Goal: Communication & Community: Answer question/provide support

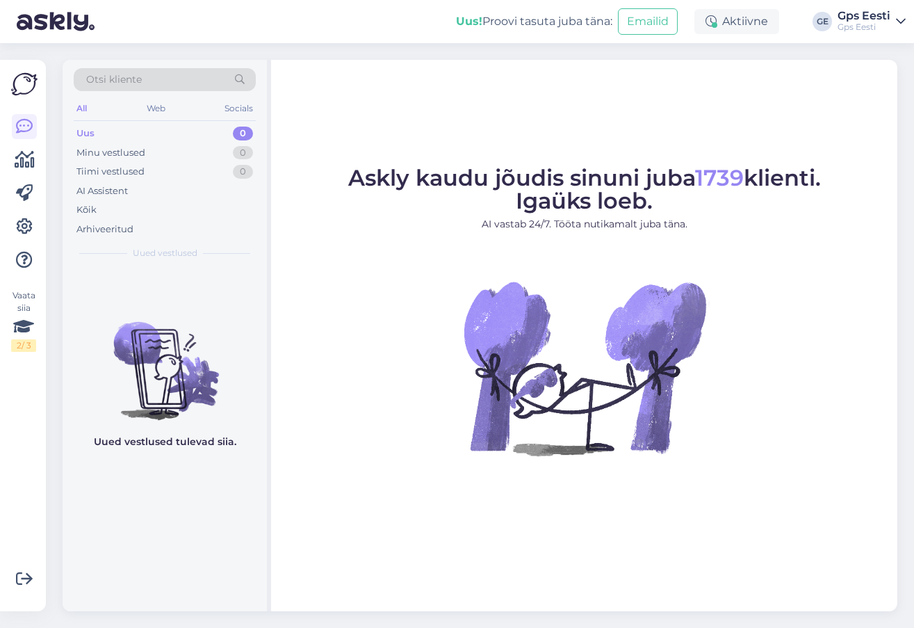
click at [635, 127] on div "Askly kaudu jõudis sinuni juba 1739 klienti. Igaüks loeb. AI vastab 24/7. Tööta…" at bounding box center [584, 335] width 626 height 551
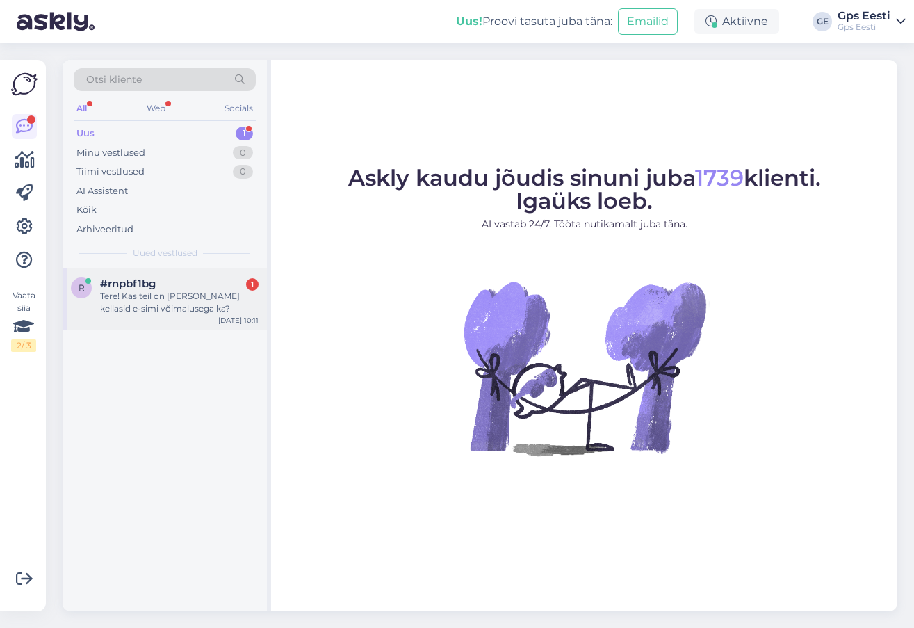
click at [178, 289] on div "#rnpbf1bg 1" at bounding box center [179, 283] width 158 height 13
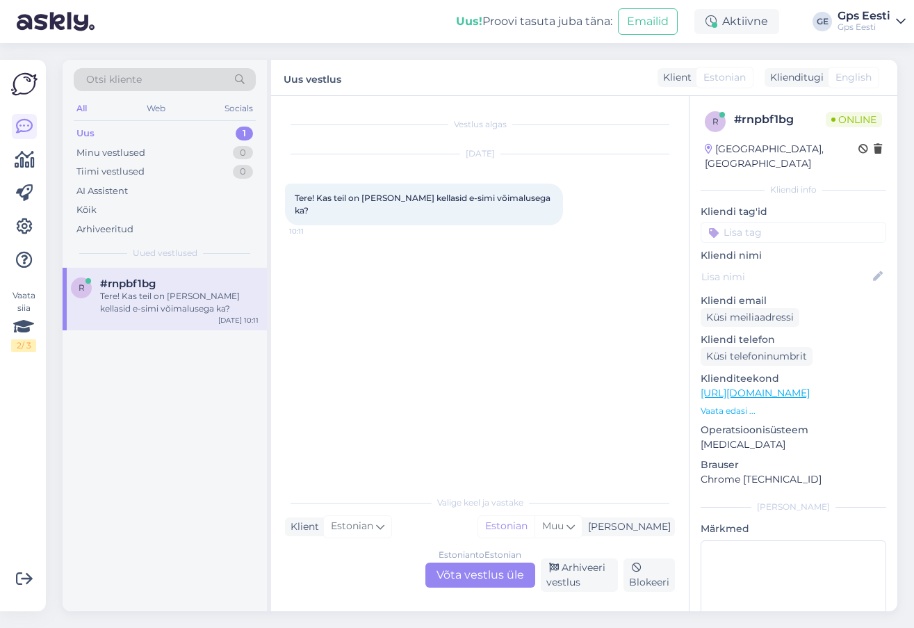
click at [470, 577] on div "Estonian to Estonian Võta vestlus üle" at bounding box center [480, 574] width 110 height 25
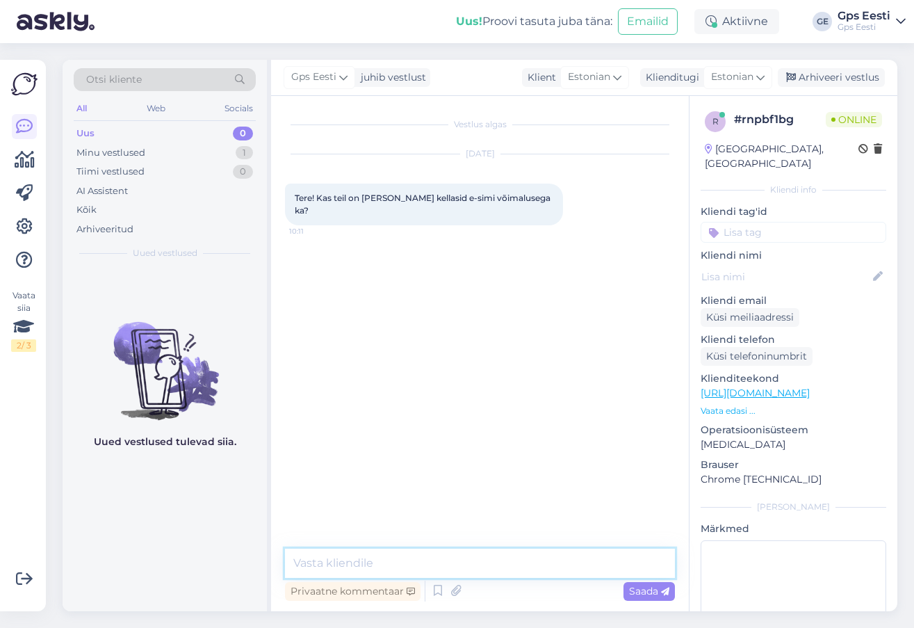
click at [443, 564] on textarea at bounding box center [480, 562] width 390 height 29
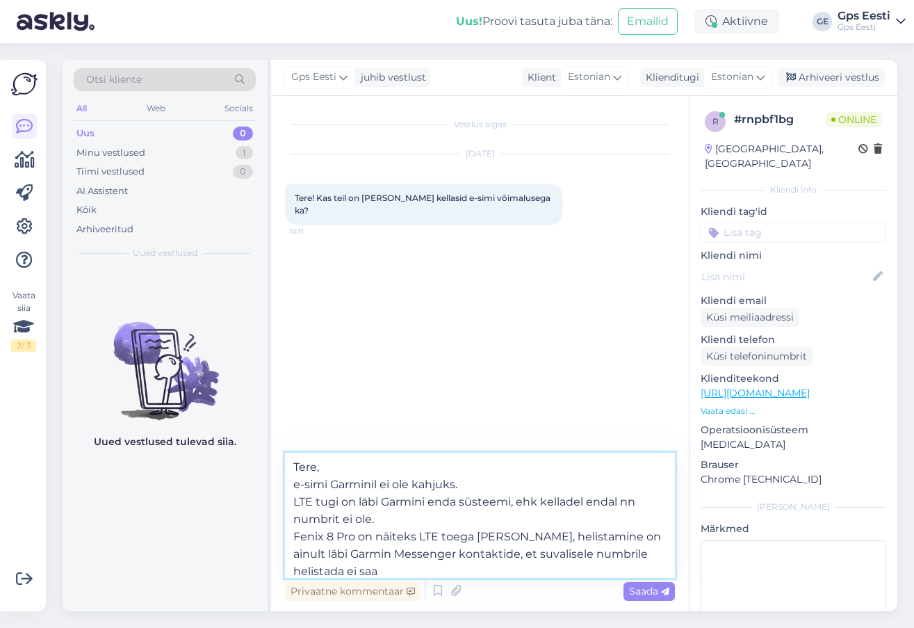
type textarea "Tere, e-simi Garminil ei ole kahjuks. LTE tugi on läbi Garmini enda süsteemi, e…"
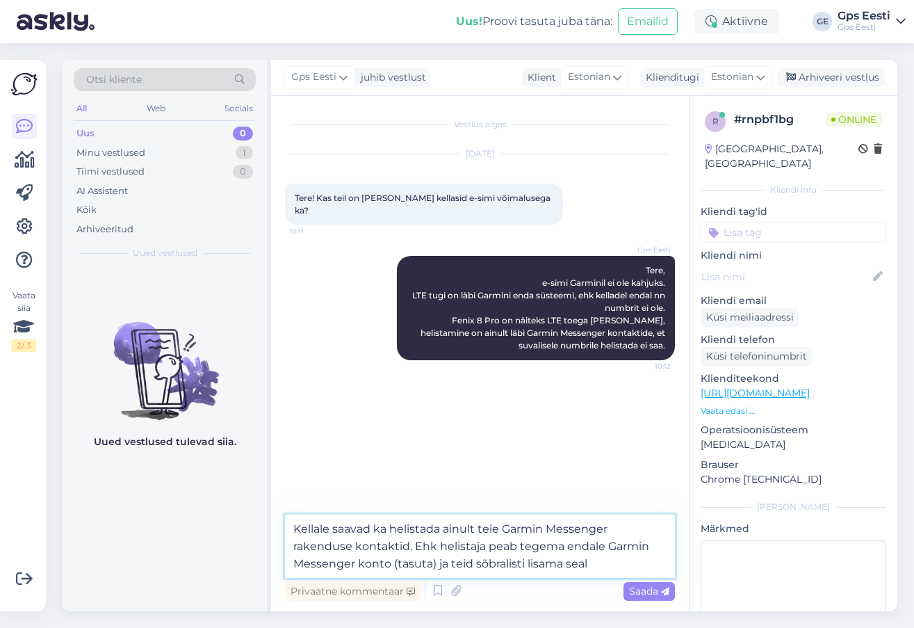
type textarea "Kellale saavad ka helistada ainult teie Garmin Messenger rakenduse kontaktid. E…"
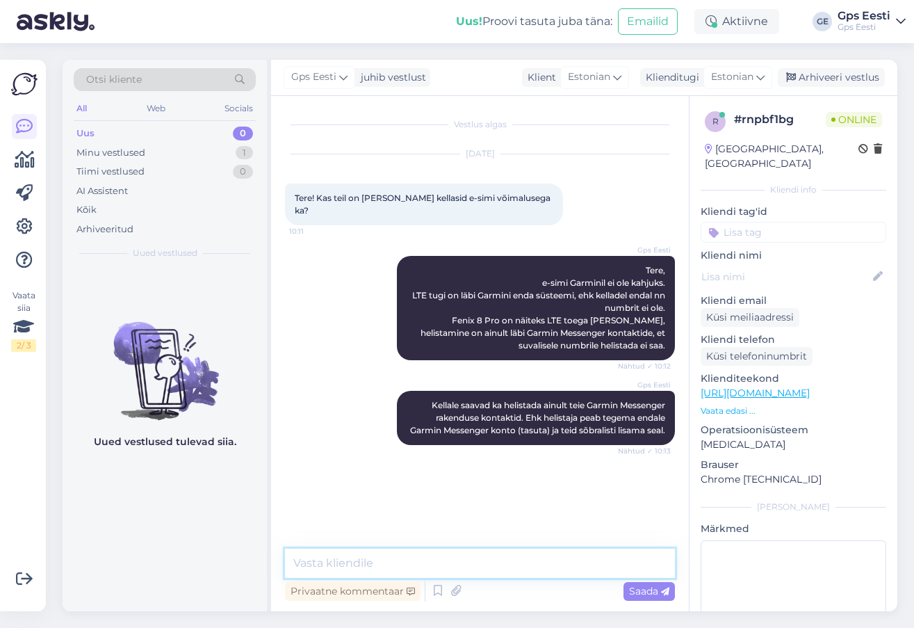
click at [387, 564] on textarea at bounding box center [480, 562] width 390 height 29
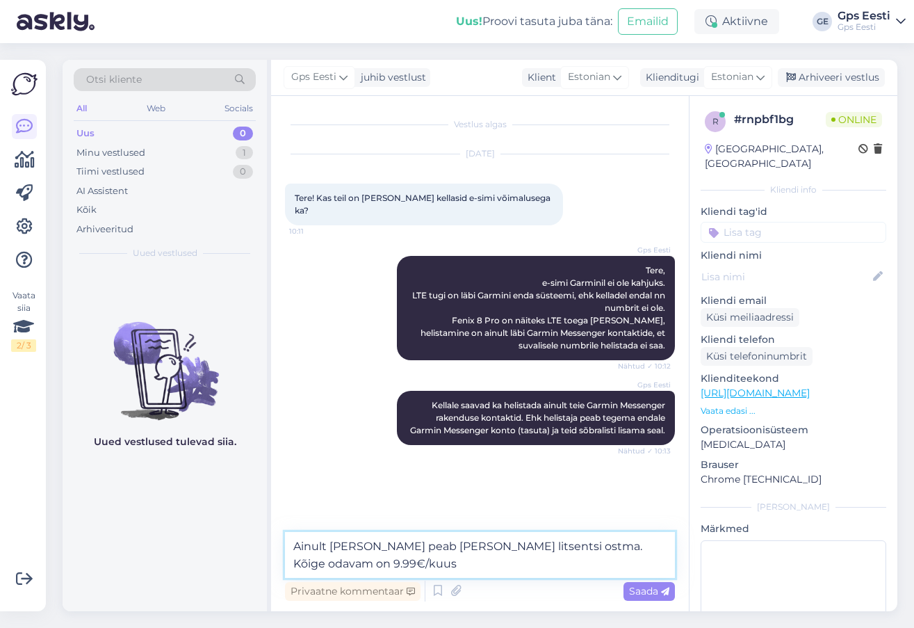
type textarea "Ainult kella omanik peab endale litsentsi ostma. Kõige odavam on 9.99€/kuus."
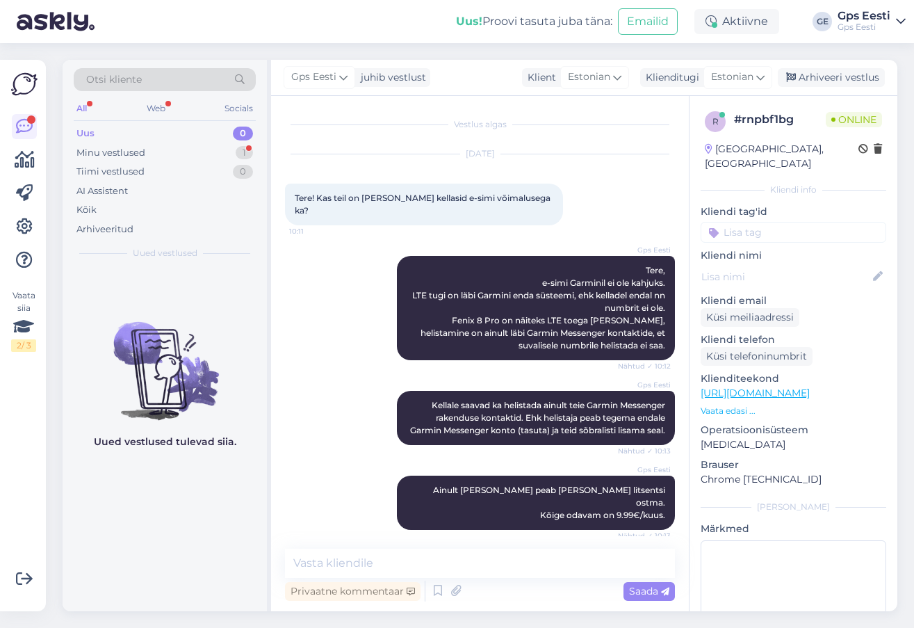
scroll to position [56, 0]
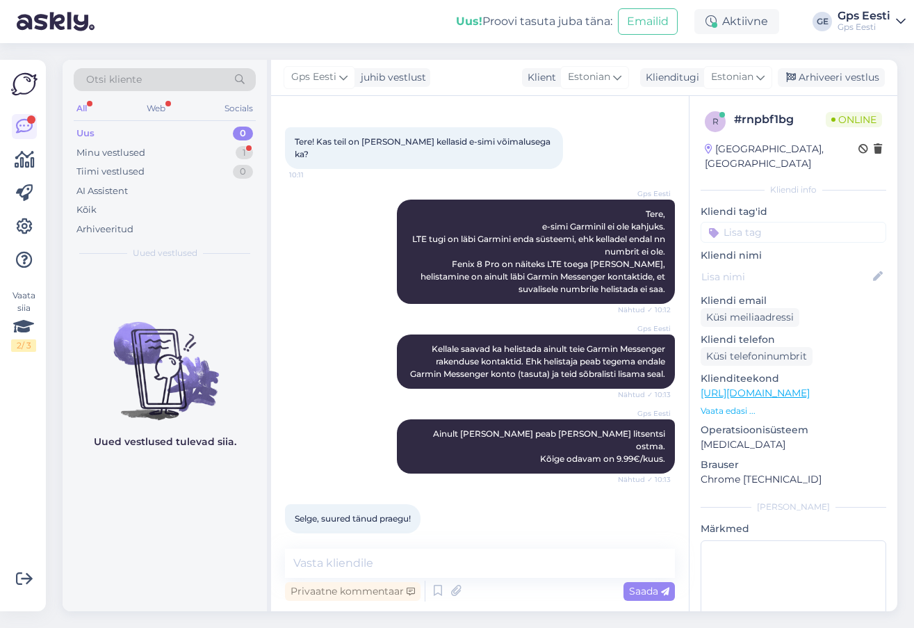
click at [209, 557] on div "Uued vestlused tulevad siia." at bounding box center [165, 439] width 204 height 343
click at [368, 569] on textarea at bounding box center [480, 562] width 390 height 29
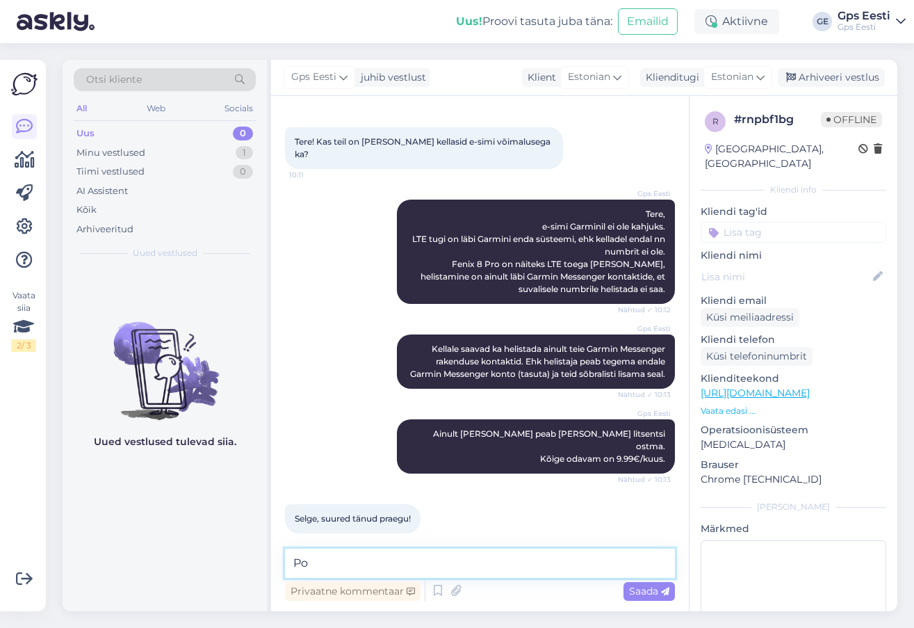
type textarea "P"
type textarea "Kaunist päeva jätku teile!"
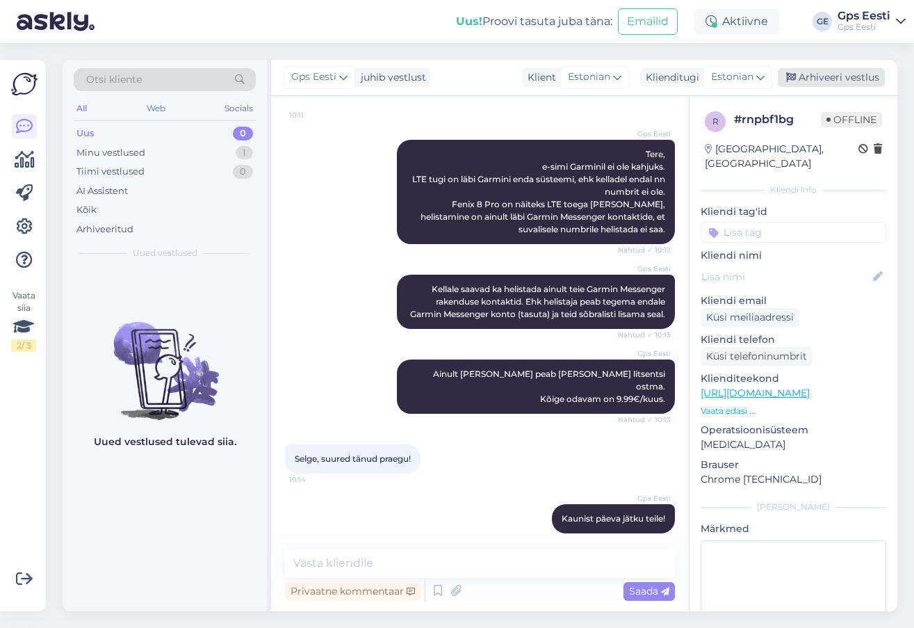
click at [828, 72] on div "Arhiveeri vestlus" at bounding box center [831, 77] width 107 height 19
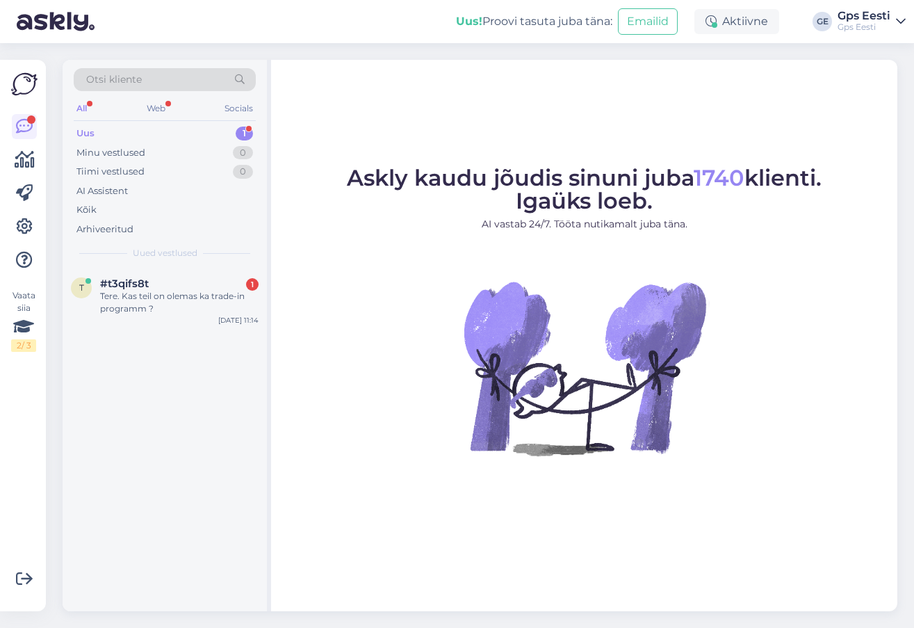
drag, startPoint x: 170, startPoint y: 284, endPoint x: 227, endPoint y: 363, distance: 97.2
click at [170, 284] on div "#t3qifs8t 1" at bounding box center [179, 283] width 158 height 13
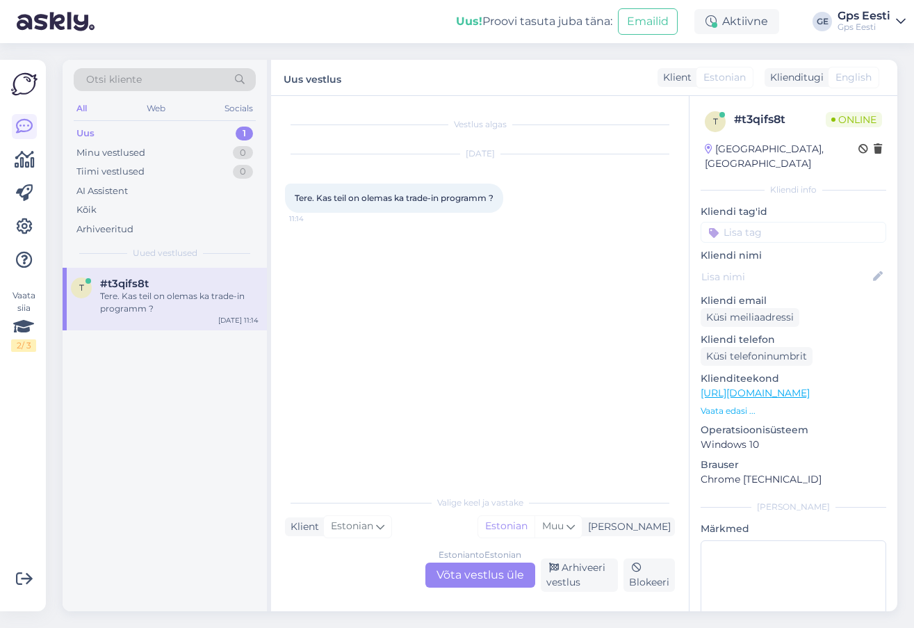
click at [483, 570] on div "Estonian to Estonian Võta vestlus üle" at bounding box center [480, 574] width 110 height 25
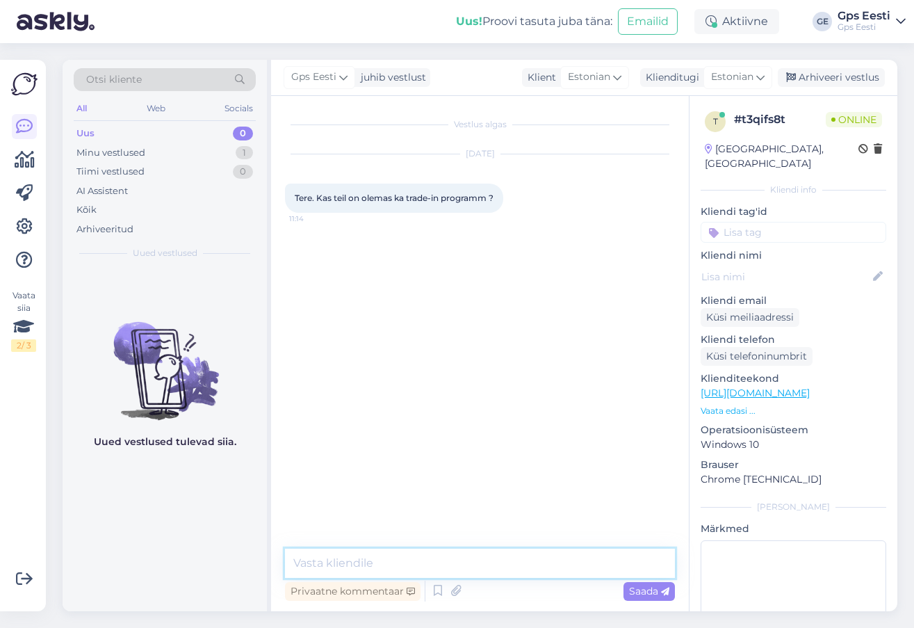
click at [389, 575] on textarea at bounding box center [480, 562] width 390 height 29
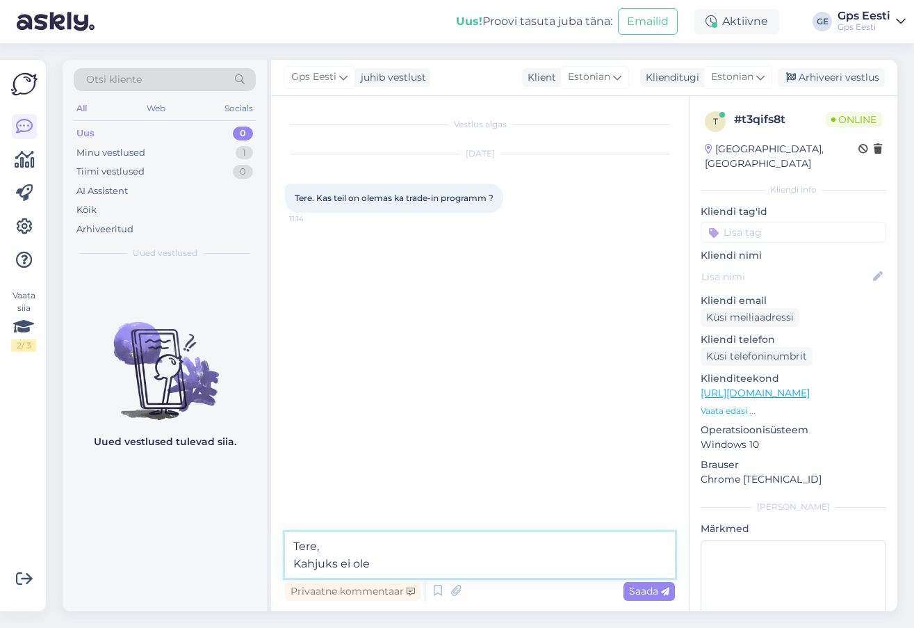
type textarea "Tere, Kahjuks ei ole."
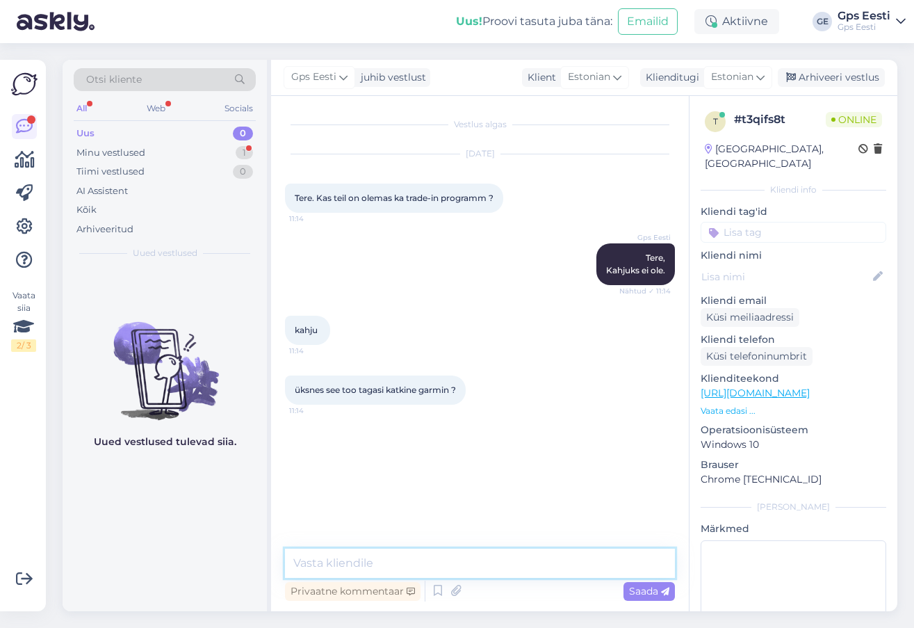
click at [455, 566] on textarea at bounding box center [480, 562] width 390 height 29
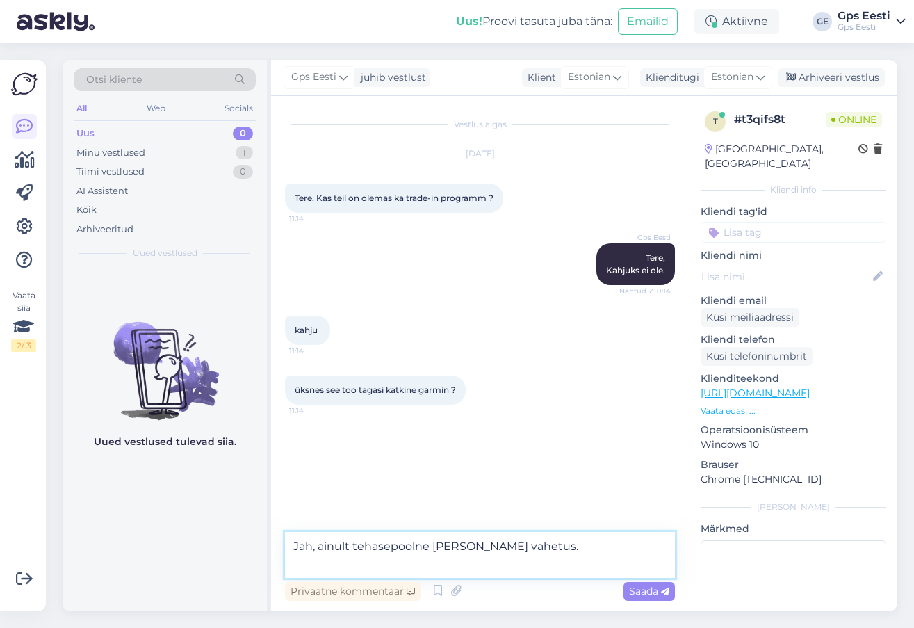
paste textarea "https://www.gpseesti.ee/info/garmini-kellavahetus-remont-kuni-50-soodsamalt"
type textarea "Jah, ainult tehasepoolne remondi vahetus. https://www.gpseesti.ee/info/garmini-…"
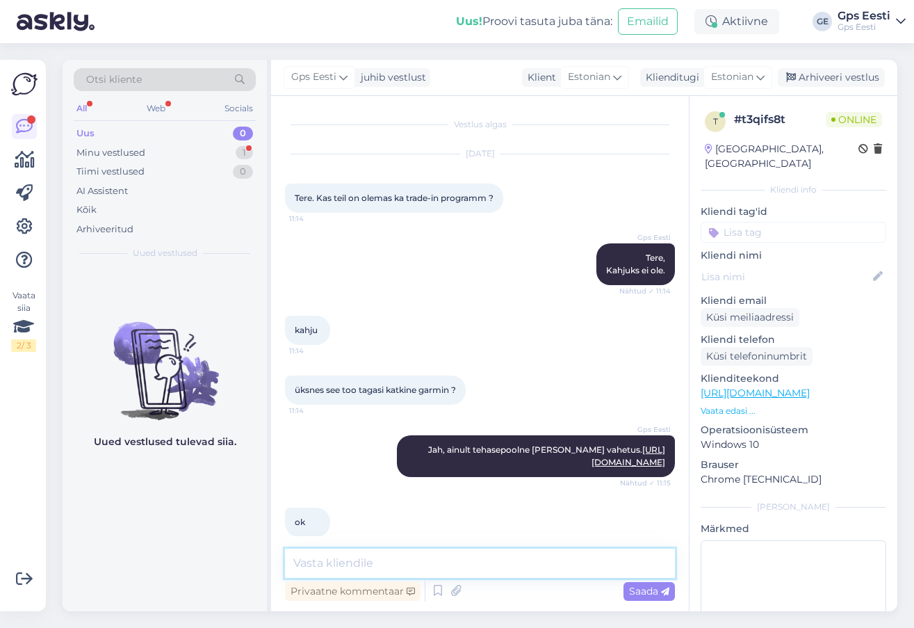
scroll to position [28, 0]
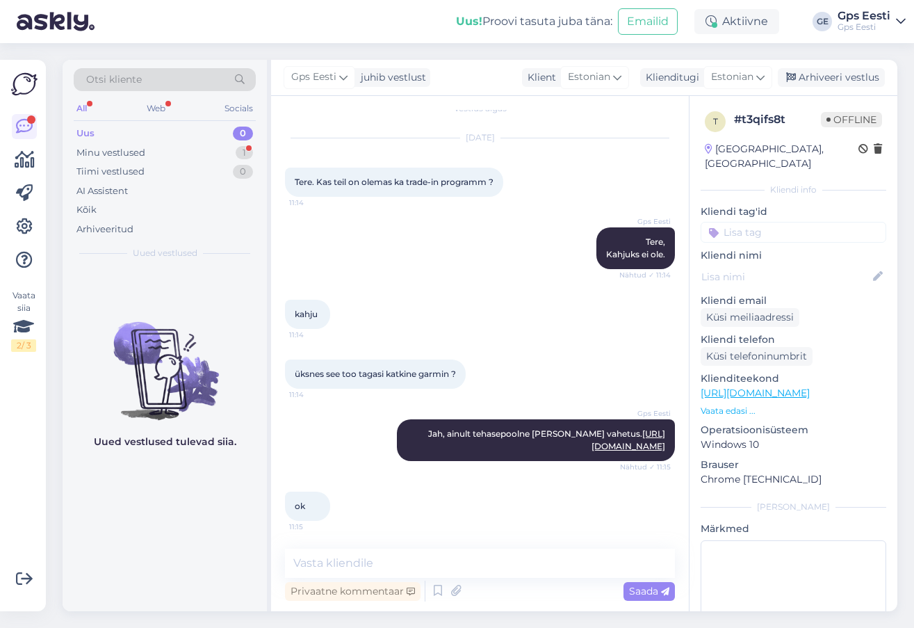
click at [213, 529] on div "Uued vestlused tulevad siia." at bounding box center [165, 439] width 204 height 343
click at [174, 145] on div "Minu vestlused 1" at bounding box center [165, 152] width 182 height 19
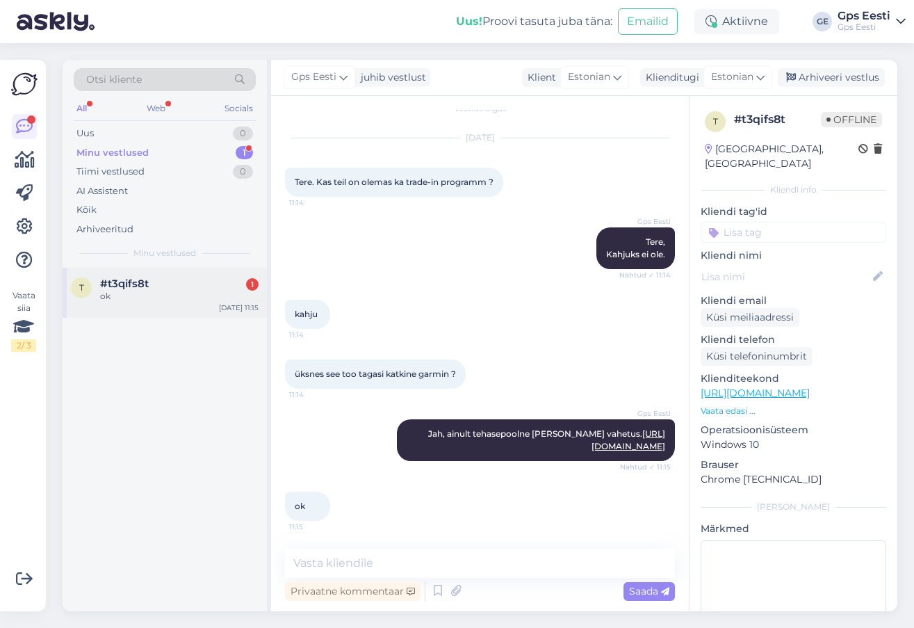
click at [148, 297] on div "ok" at bounding box center [179, 296] width 158 height 13
drag, startPoint x: 159, startPoint y: 450, endPoint x: 260, endPoint y: 384, distance: 120.8
click at [161, 450] on div "t #t3qifs8t ok Sep 18 11:15" at bounding box center [165, 439] width 204 height 343
click at [830, 77] on div "Arhiveeri vestlus" at bounding box center [831, 77] width 107 height 19
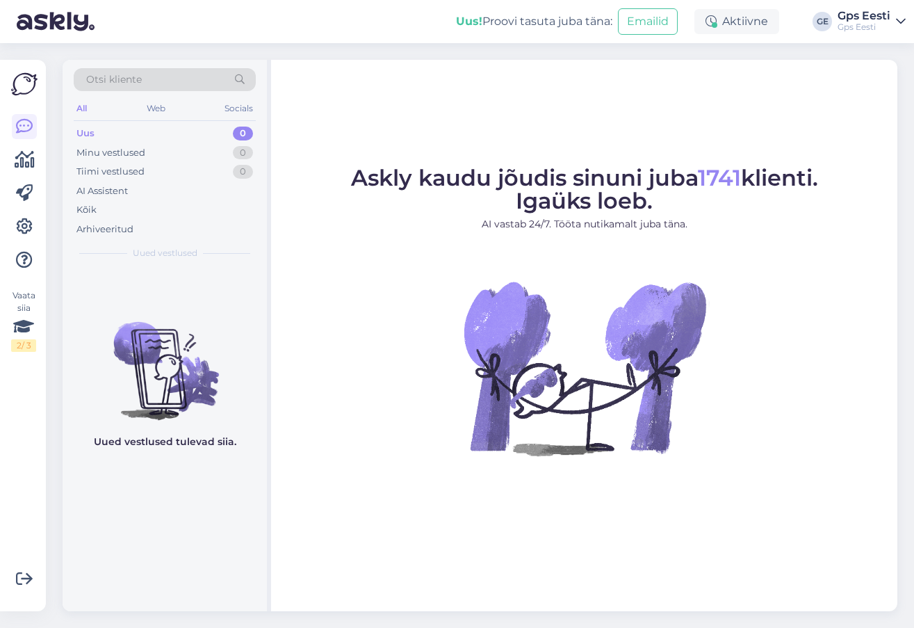
click at [377, 348] on figure "Askly kaudu jõudis sinuni juba 1741 klienti. Igaüks loeb. AI vastab 24/7. Tööta…" at bounding box center [584, 330] width 601 height 326
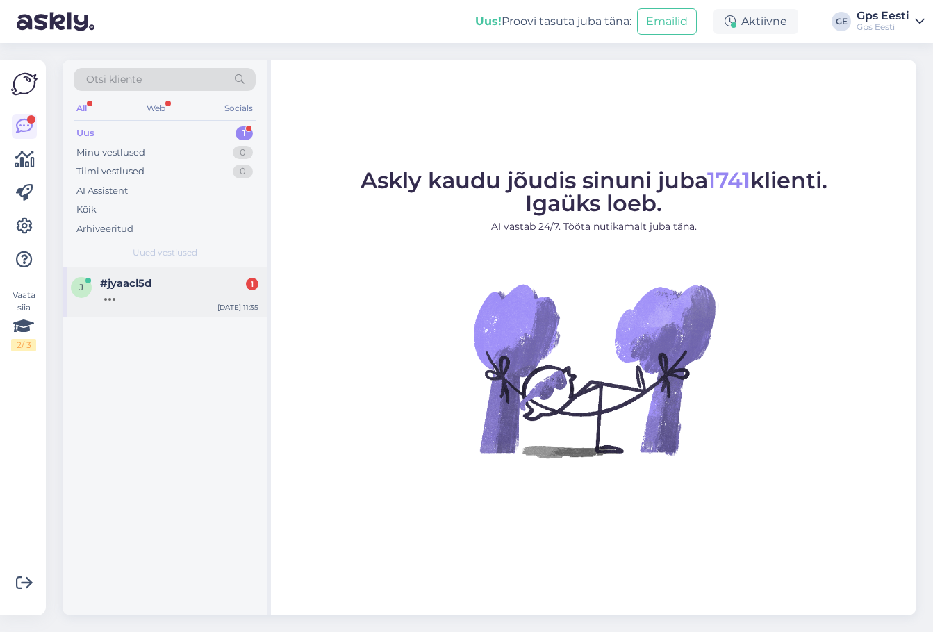
click at [176, 290] on div at bounding box center [179, 296] width 158 height 13
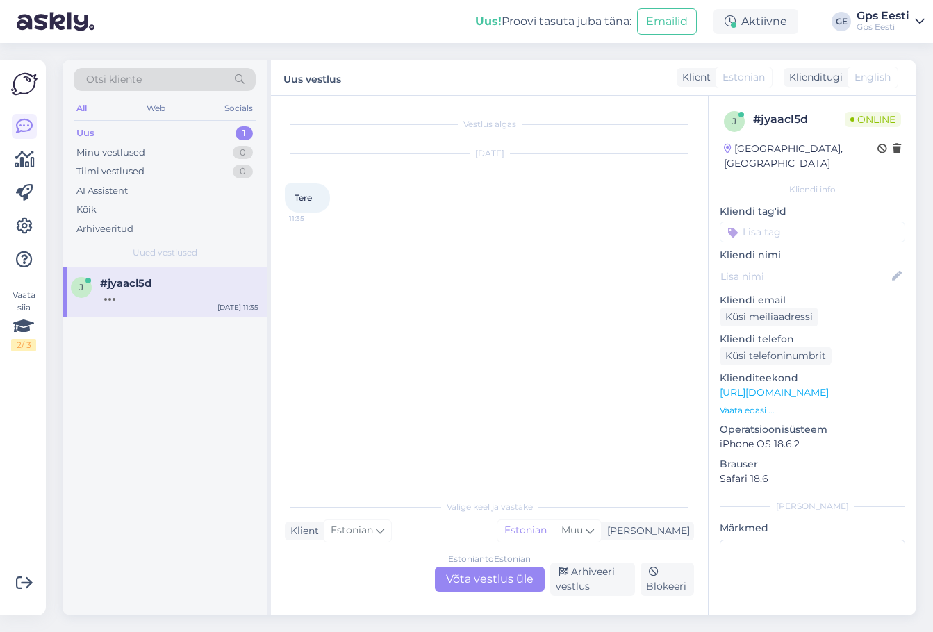
click at [498, 589] on div "Estonian to Estonian Võta vestlus üle" at bounding box center [490, 579] width 110 height 25
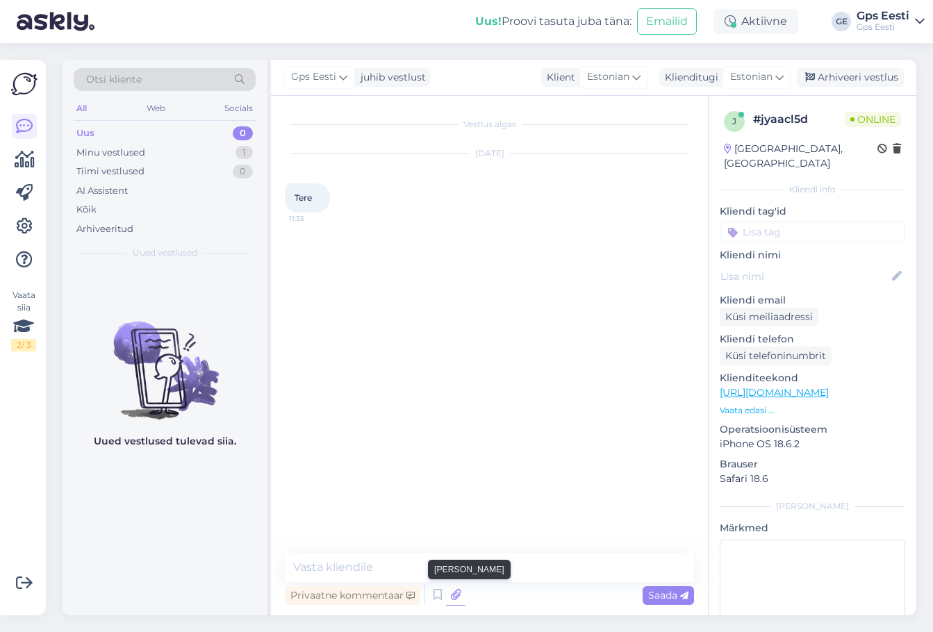
click at [459, 586] on icon at bounding box center [455, 595] width 19 height 21
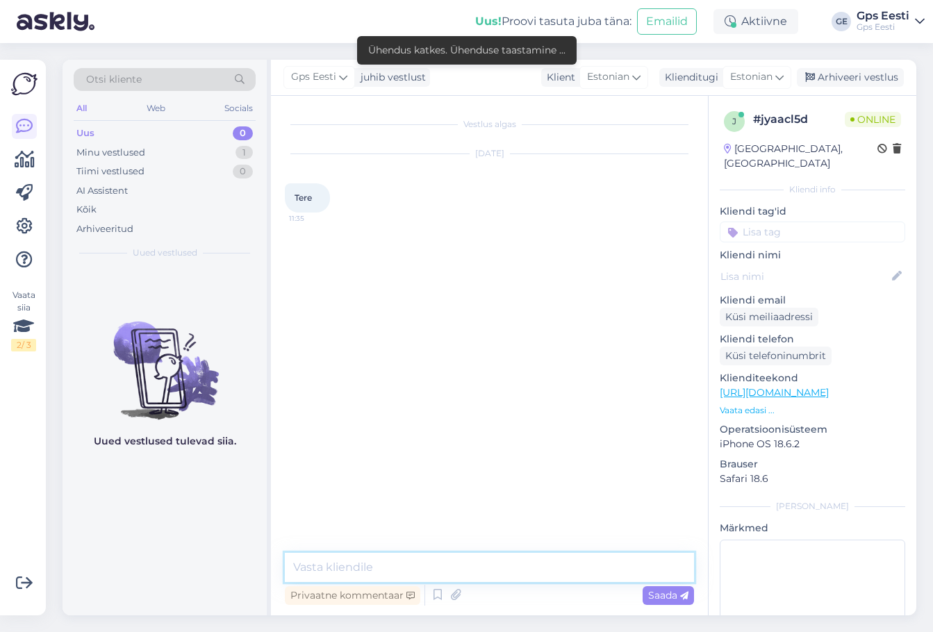
click at [355, 563] on textarea at bounding box center [489, 567] width 409 height 29
type textarea "Tere, Kuidas saab abiks olla?"
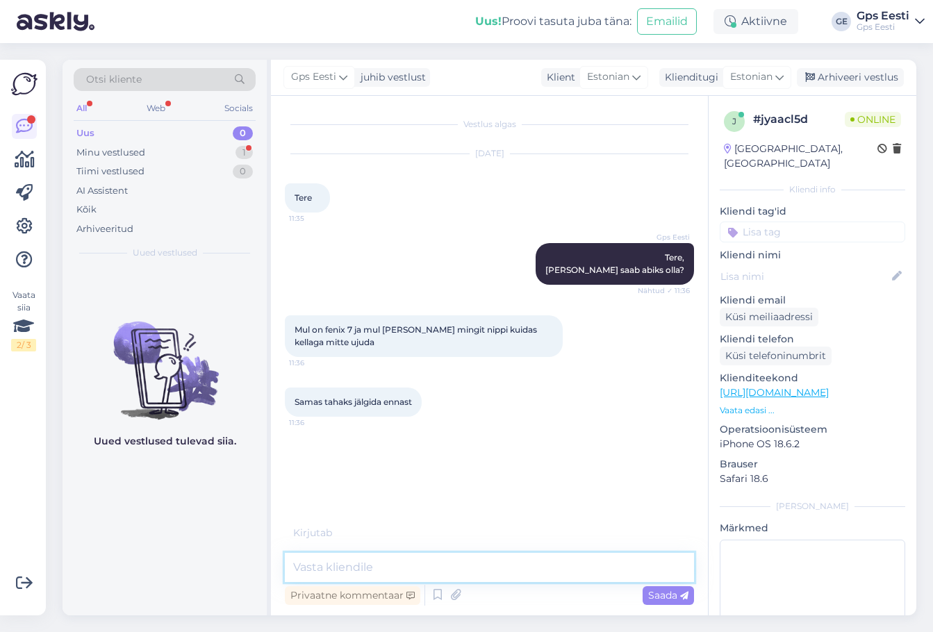
click at [443, 566] on textarea at bounding box center [489, 567] width 409 height 29
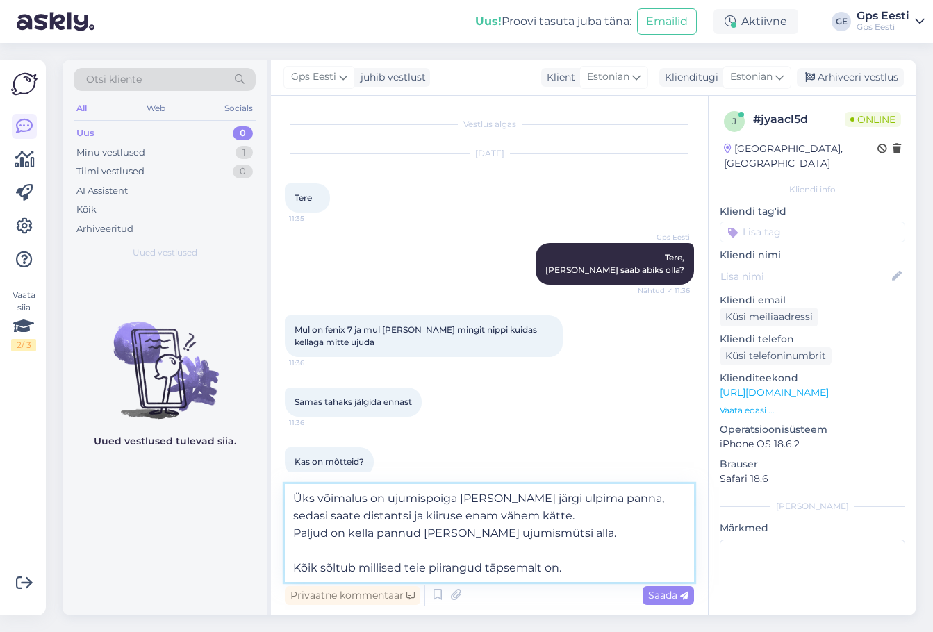
type textarea "Üks võimalus on ujumispoiga kell endale järgi ulpima panna, sedasi saate distan…"
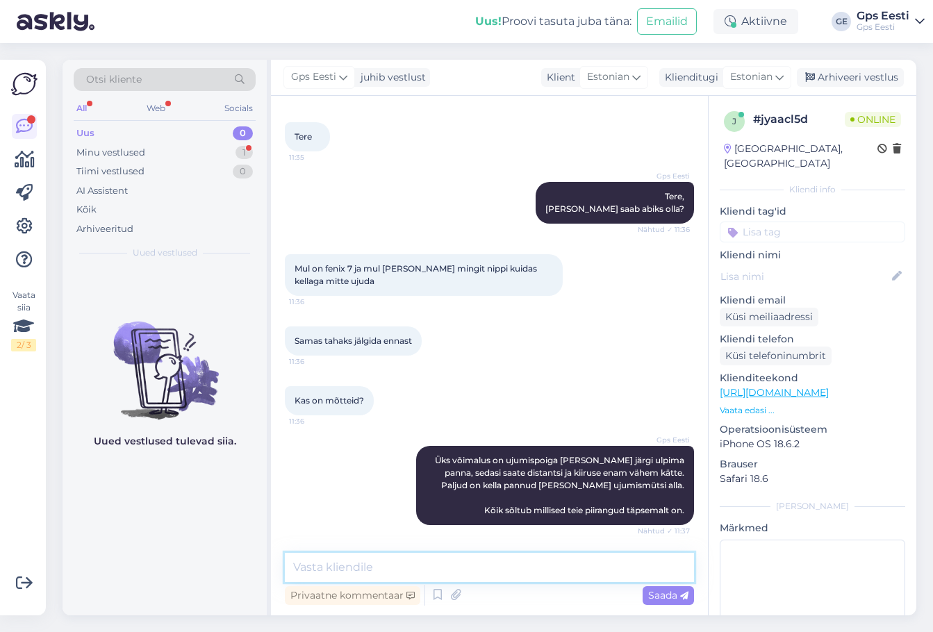
scroll to position [133, 0]
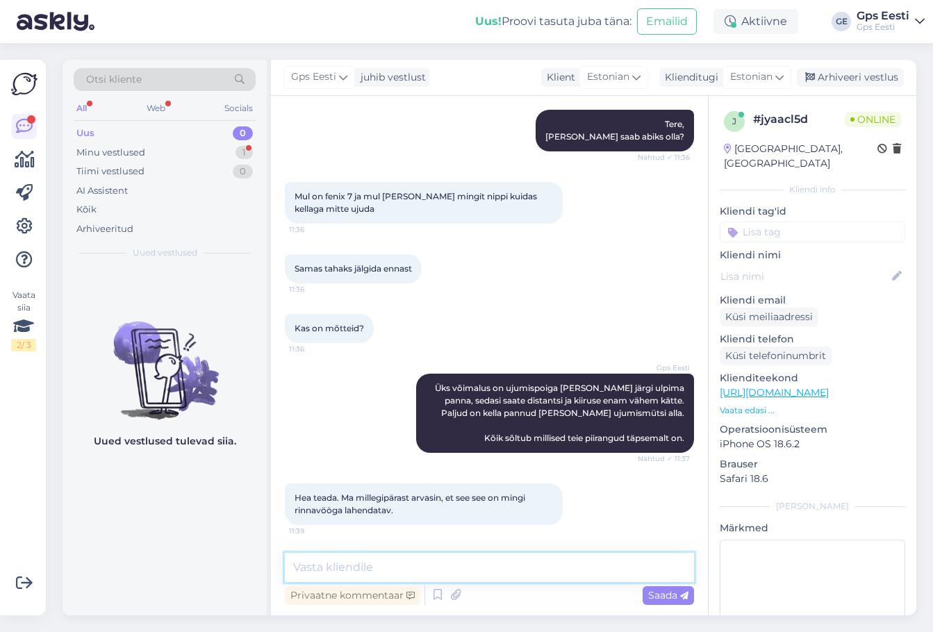
click at [381, 566] on textarea at bounding box center [489, 567] width 409 height 29
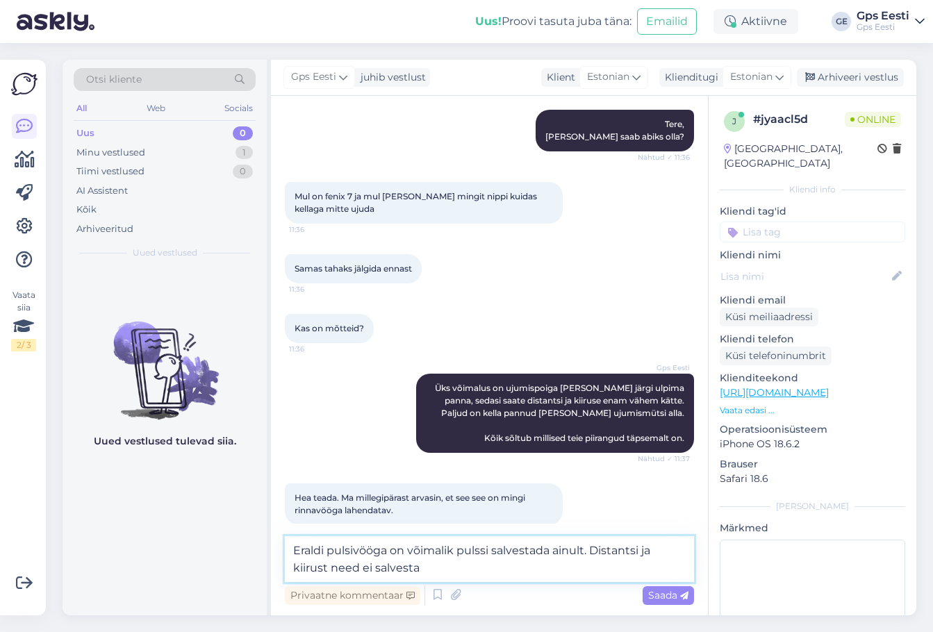
type textarea "Eraldi pulsivööga on võimalik pulssi salvestada ainult. Distantsi ja kiirust ne…"
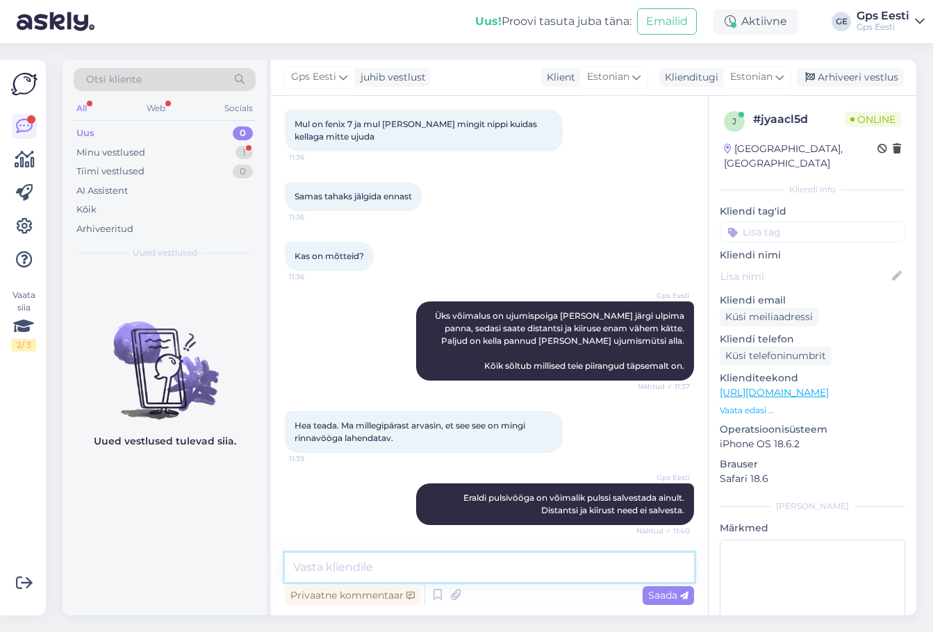
scroll to position [278, 0]
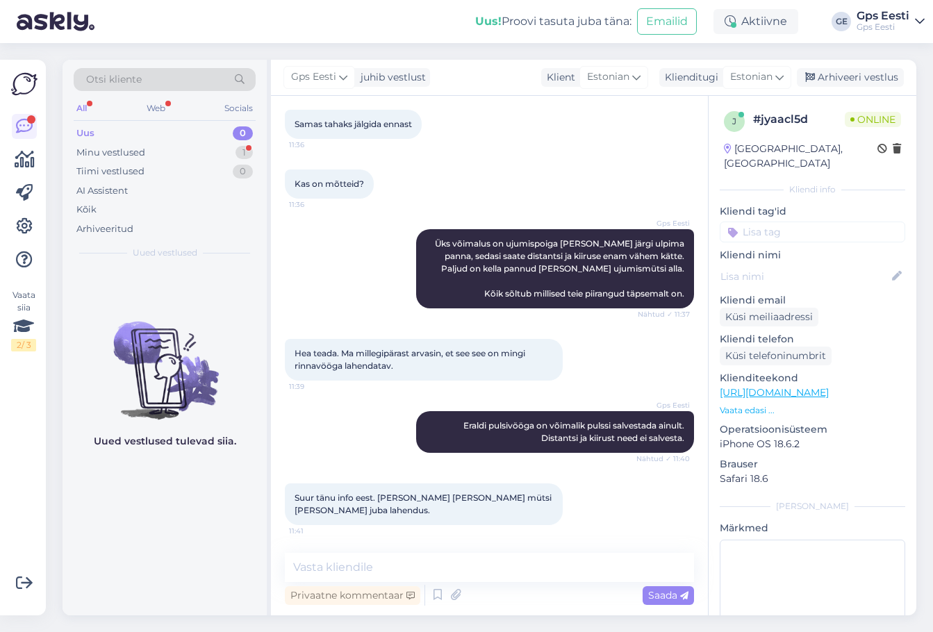
click at [177, 546] on div "Uued vestlused tulevad siia." at bounding box center [165, 442] width 204 height 348
click at [375, 562] on textarea at bounding box center [489, 567] width 409 height 29
click at [501, 568] on textarea at bounding box center [489, 567] width 409 height 29
click at [884, 74] on div "Arhiveeri vestlus" at bounding box center [850, 77] width 107 height 19
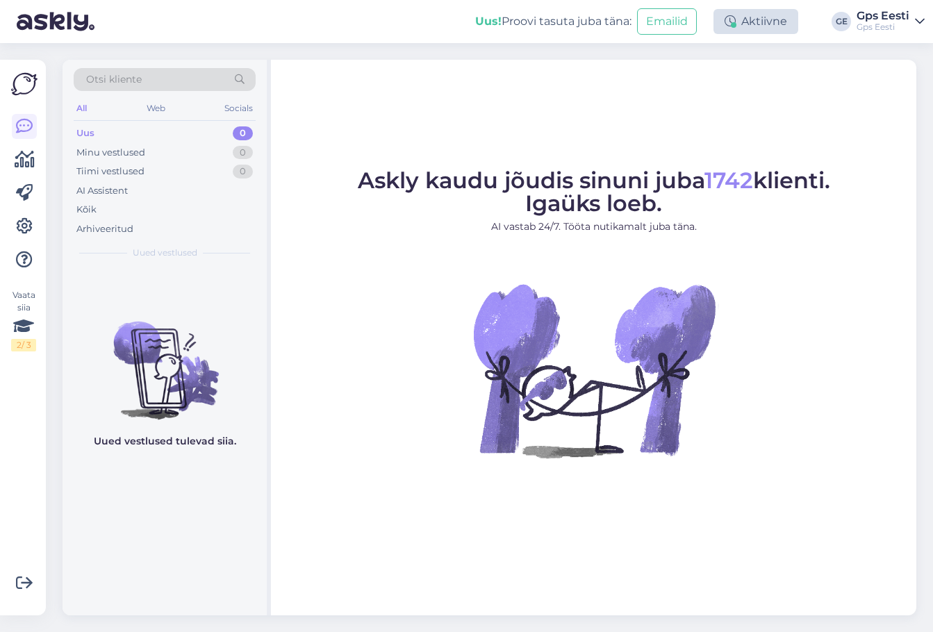
click at [765, 19] on div "Aktiivne" at bounding box center [756, 21] width 85 height 25
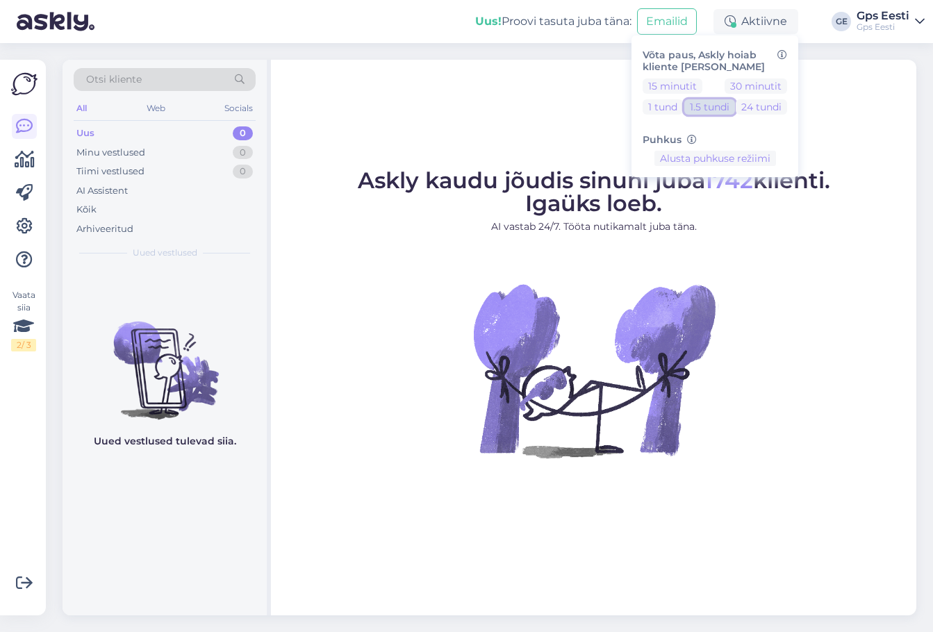
click at [709, 104] on button "1.5 tundi" at bounding box center [709, 106] width 51 height 15
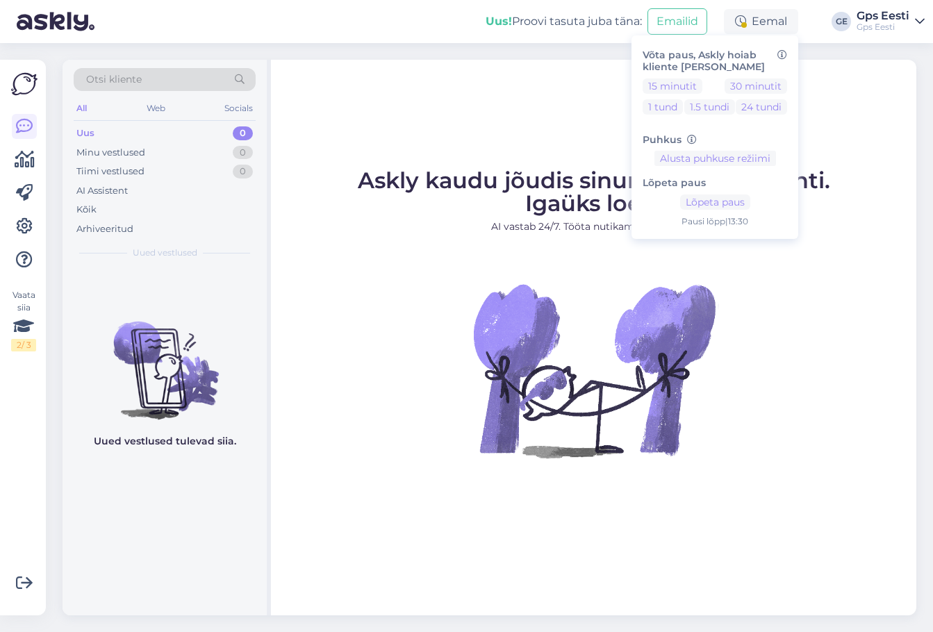
click at [482, 80] on div "Askly kaudu jõudis sinuni juba 1742 klienti. Igaüks loeb. AI vastab 24/7. Tööta…" at bounding box center [594, 338] width 646 height 556
